Goal: Transaction & Acquisition: Purchase product/service

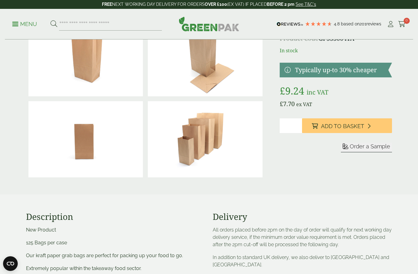
scroll to position [41, 0]
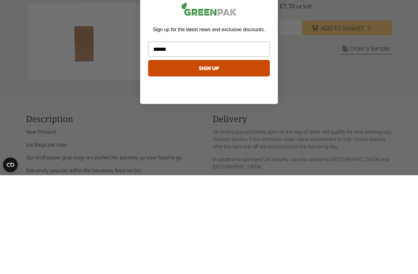
type input "*******"
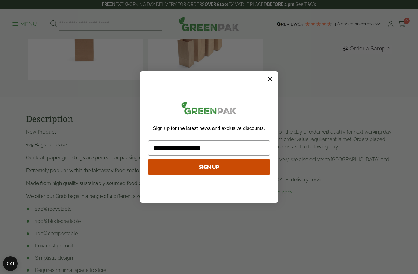
type input "**********"
click at [162, 170] on button "SIGN UP" at bounding box center [209, 167] width 122 height 17
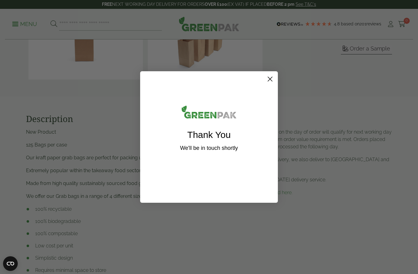
click at [269, 79] on circle "Close dialog" at bounding box center [270, 79] width 10 height 10
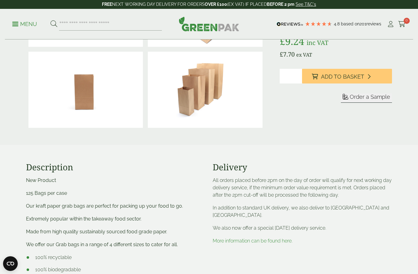
scroll to position [92, 0]
click at [294, 80] on input "*" at bounding box center [291, 76] width 22 height 15
type input "*"
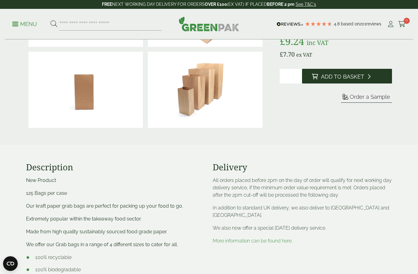
click at [351, 75] on span "Add to Basket" at bounding box center [342, 76] width 43 height 7
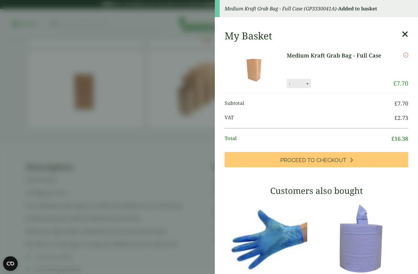
click at [401, 38] on div "My Basket" at bounding box center [317, 36] width 184 height 12
click at [406, 38] on icon at bounding box center [405, 34] width 6 height 9
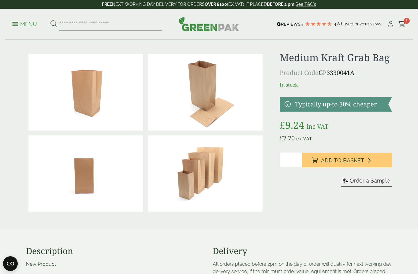
scroll to position [0, 0]
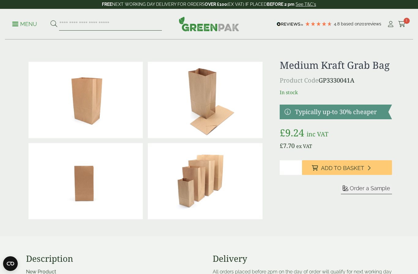
click at [67, 25] on input "search" at bounding box center [110, 24] width 103 height 13
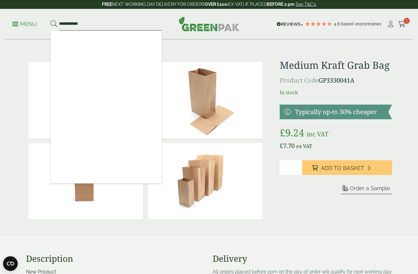
type input "**********"
click at [54, 24] on button at bounding box center [54, 24] width 7 height 8
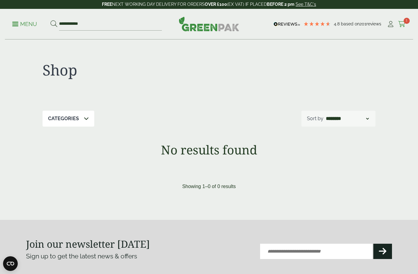
click at [402, 26] on icon at bounding box center [402, 24] width 8 height 6
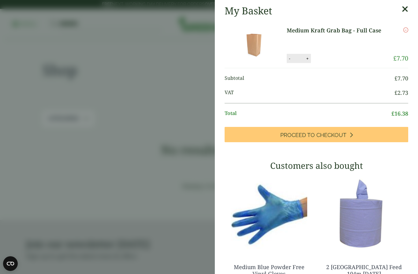
click at [306, 56] on button "+" at bounding box center [308, 58] width 6 height 5
type input "*"
click at [323, 55] on button "Update" at bounding box center [327, 58] width 31 height 9
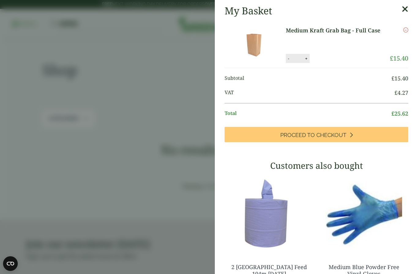
click at [405, 9] on icon at bounding box center [405, 9] width 6 height 9
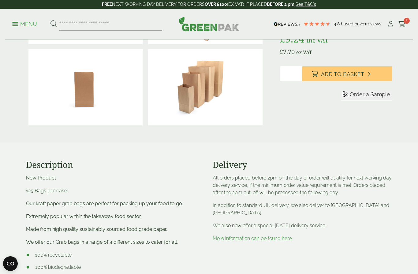
scroll to position [91, 0]
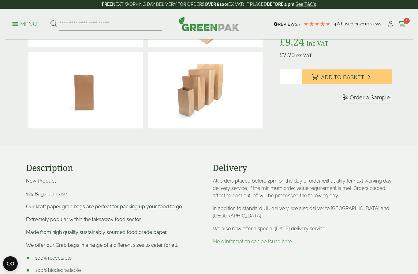
click at [404, 25] on icon at bounding box center [402, 24] width 8 height 6
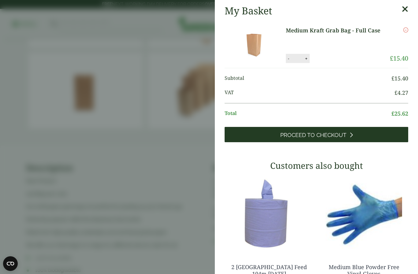
click at [359, 136] on link "Proceed to Checkout" at bounding box center [317, 134] width 184 height 15
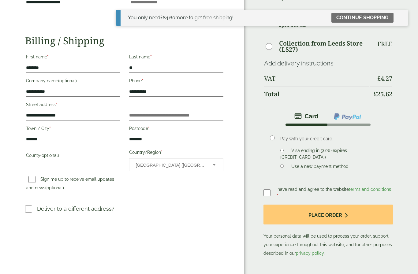
scroll to position [61, 0]
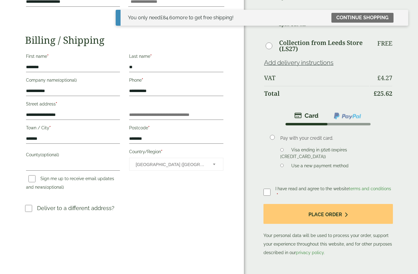
click at [264, 196] on label at bounding box center [270, 192] width 12 height 9
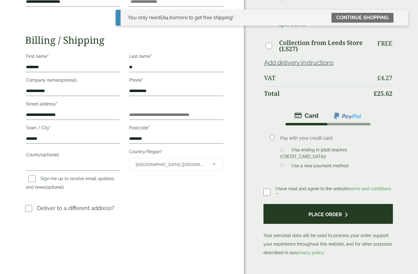
click at [339, 219] on button "Place order" at bounding box center [328, 214] width 129 height 20
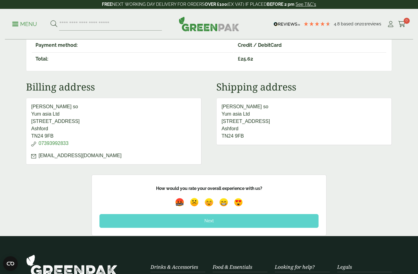
scroll to position [191, 0]
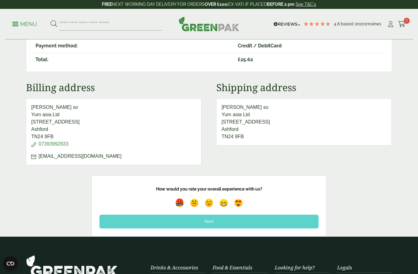
click at [287, 220] on div "Next" at bounding box center [208, 221] width 219 height 13
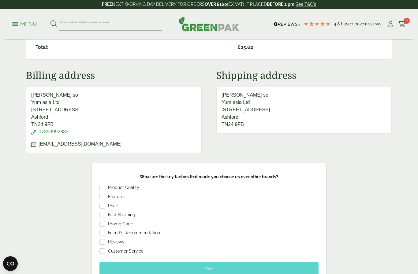
scroll to position [205, 0]
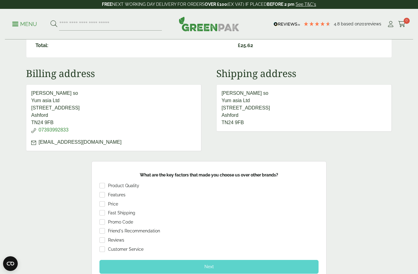
click at [278, 264] on div "Next" at bounding box center [208, 266] width 219 height 13
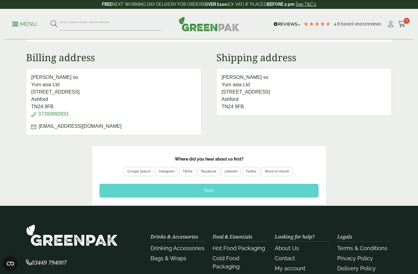
scroll to position [223, 0]
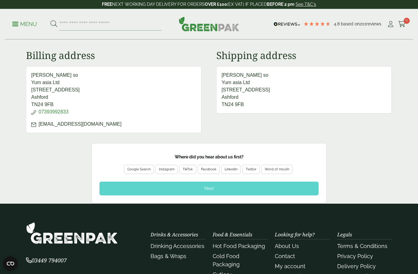
click at [132, 170] on div "Google Search" at bounding box center [138, 170] width 23 height 6
click at [280, 189] on div "Next" at bounding box center [208, 188] width 219 height 13
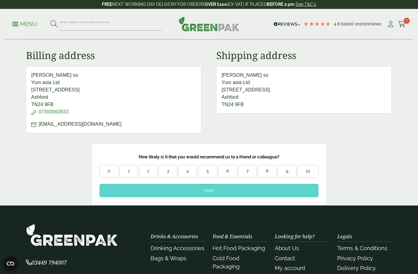
click at [105, 172] on div "0" at bounding box center [109, 171] width 19 height 6
click at [261, 189] on div "Next" at bounding box center [208, 190] width 219 height 13
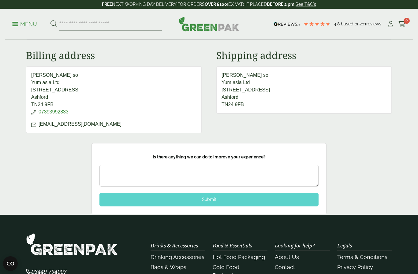
click at [257, 199] on div "Submit" at bounding box center [208, 199] width 219 height 13
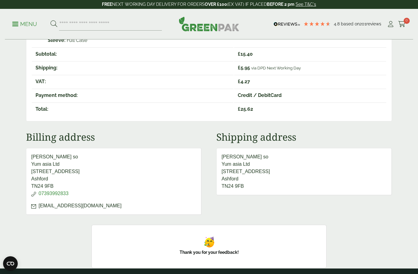
scroll to position [142, 0]
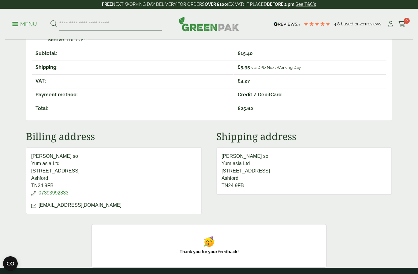
click at [236, 241] on div at bounding box center [208, 242] width 219 height 14
click at [213, 257] on div "Thank you for your feedback!" at bounding box center [209, 247] width 222 height 24
click at [267, 255] on div "Thank you for your feedback!" at bounding box center [208, 252] width 219 height 6
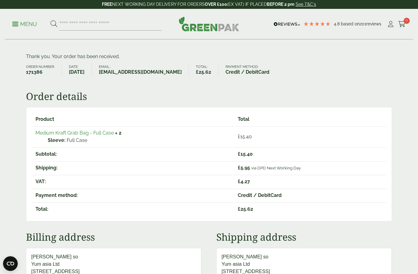
scroll to position [41, 0]
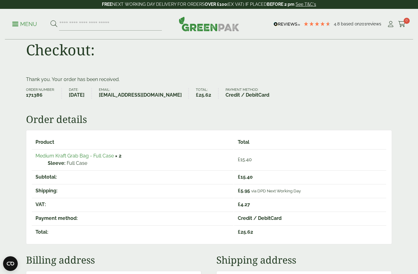
scroll to position [0, 0]
